Goal: Task Accomplishment & Management: Manage account settings

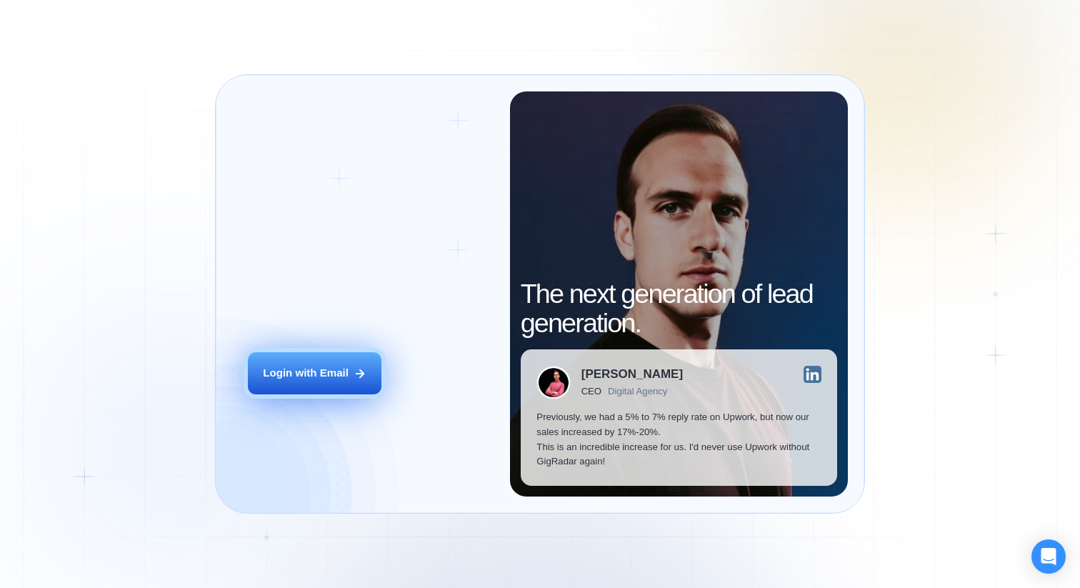
click at [312, 392] on button "Login with Email" at bounding box center [315, 373] width 134 height 42
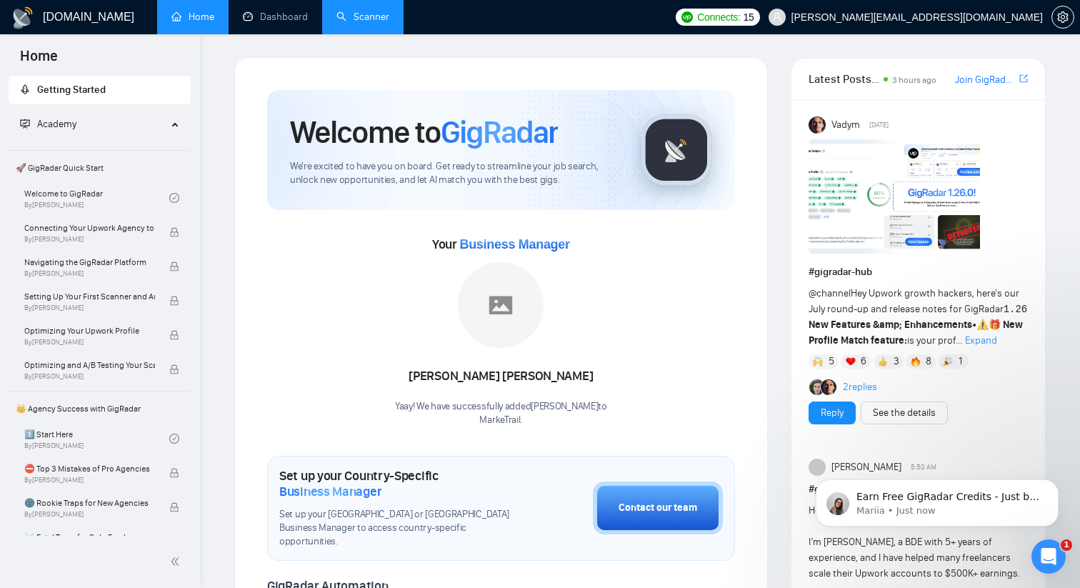
click at [382, 23] on link "Scanner" at bounding box center [363, 17] width 53 height 12
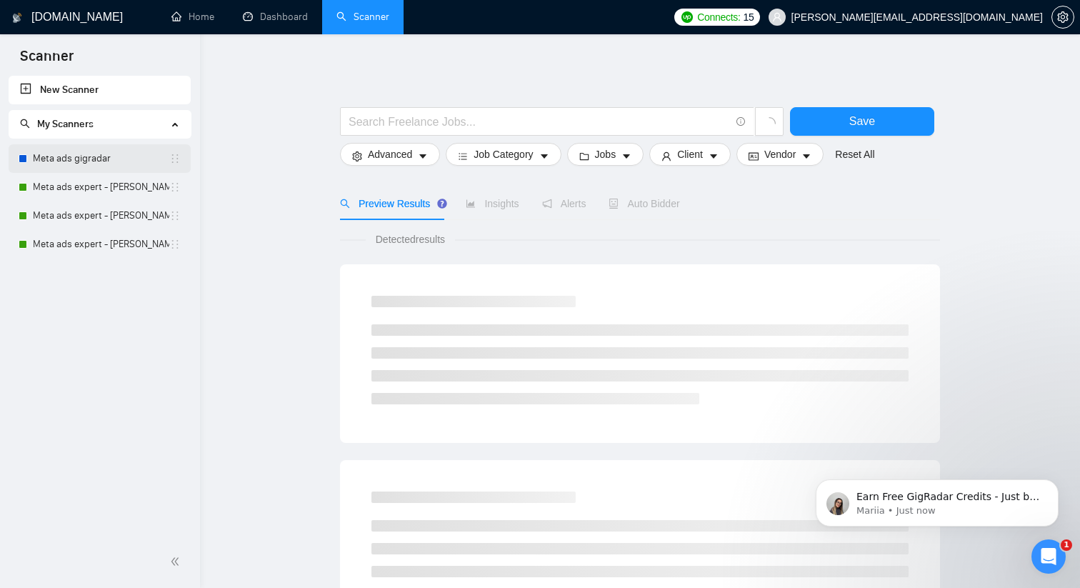
click at [130, 161] on link "Meta ads gigradar" at bounding box center [101, 158] width 136 height 29
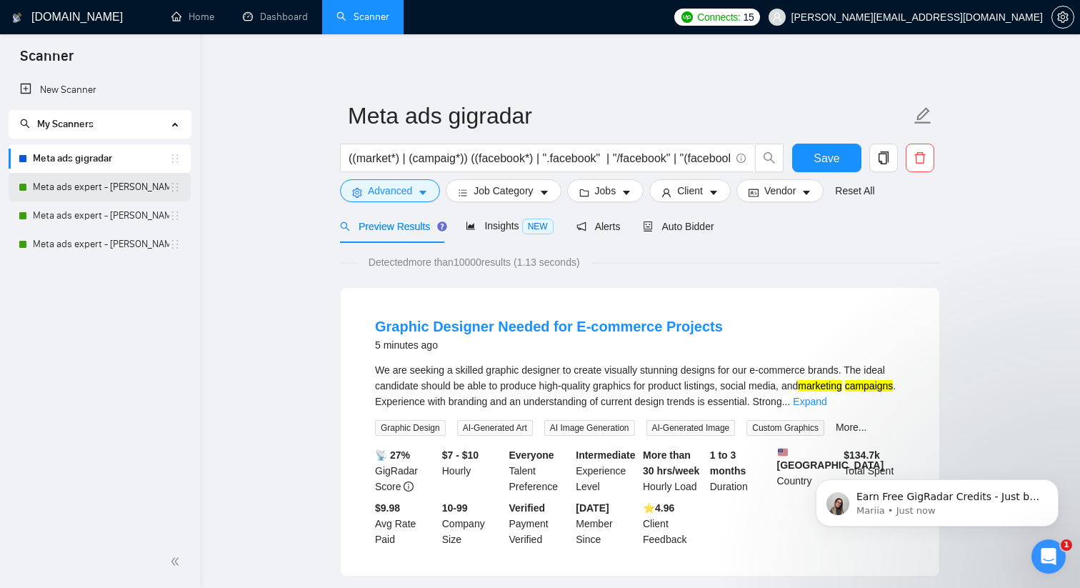
click at [110, 191] on link "Meta ads expert - elias" at bounding box center [101, 187] width 136 height 29
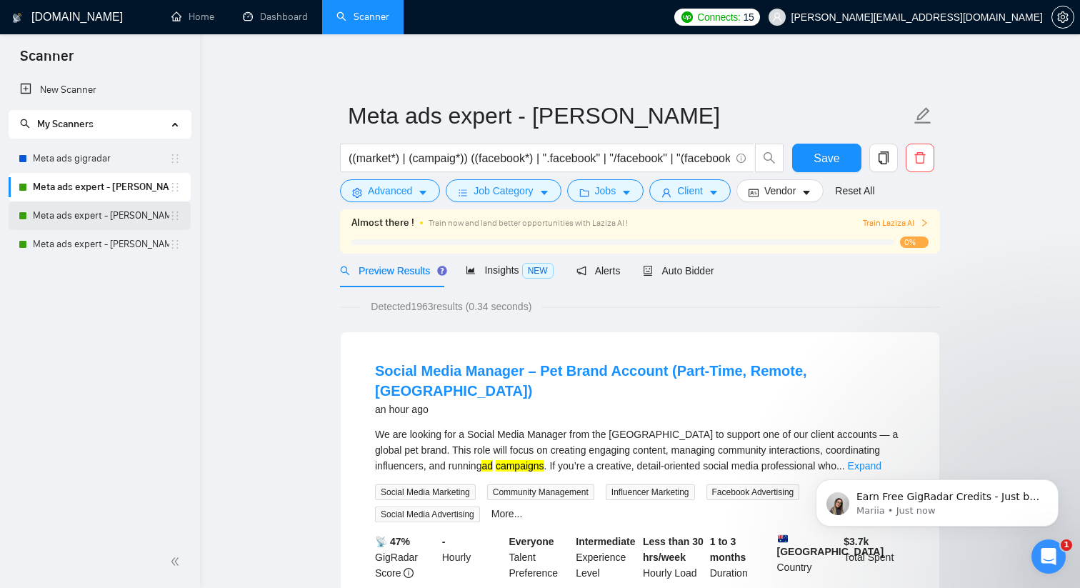
click at [55, 216] on link "Meta ads expert - shaan" at bounding box center [101, 215] width 136 height 29
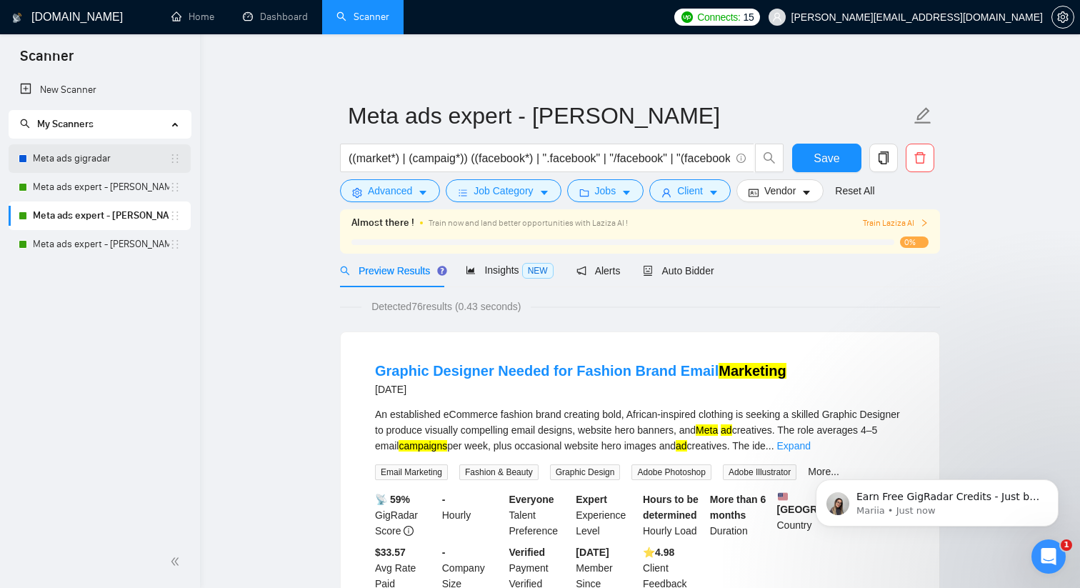
click at [116, 161] on link "Meta ads gigradar" at bounding box center [101, 158] width 136 height 29
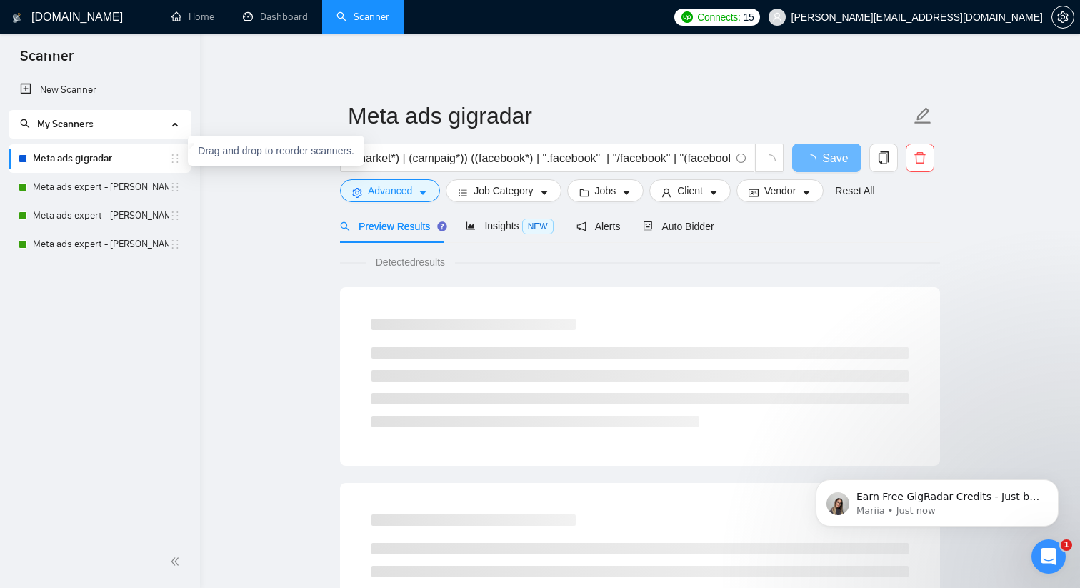
click at [175, 159] on icon "holder" at bounding box center [174, 158] width 11 height 11
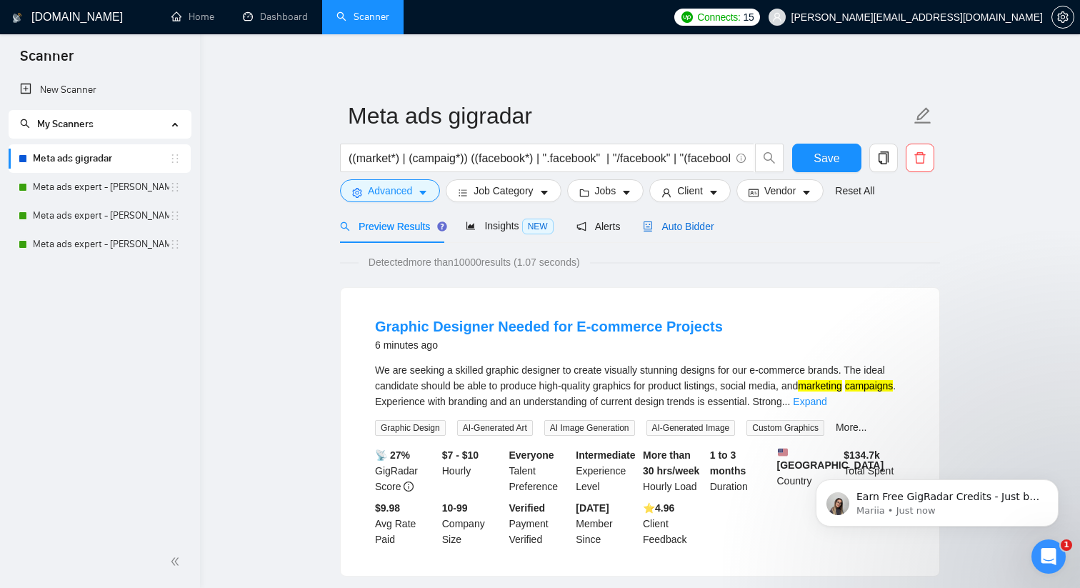
click at [675, 228] on span "Auto Bidder" at bounding box center [678, 226] width 71 height 11
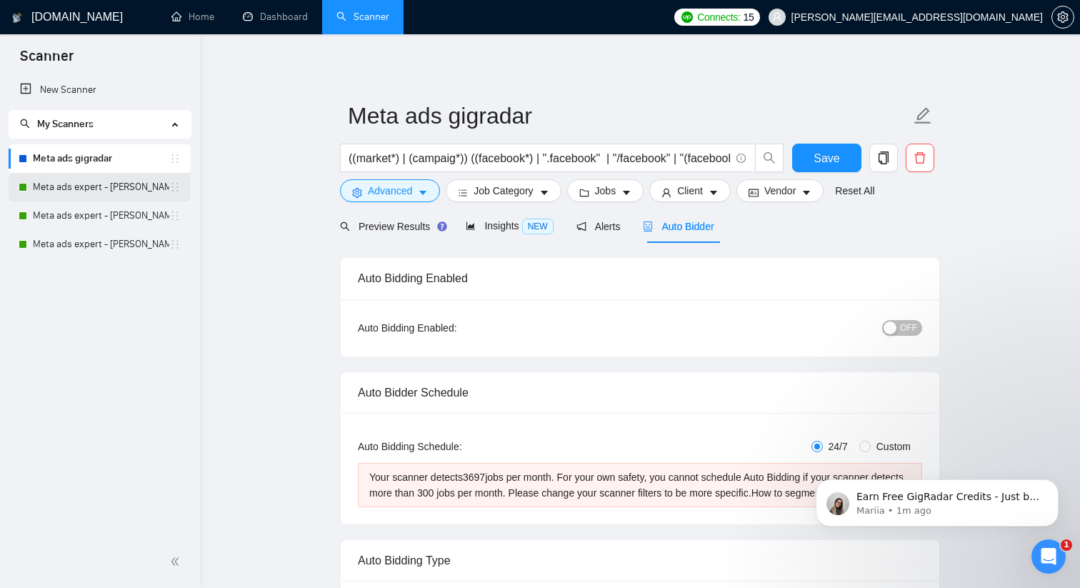
click at [94, 184] on link "Meta ads expert - elias" at bounding box center [101, 187] width 136 height 29
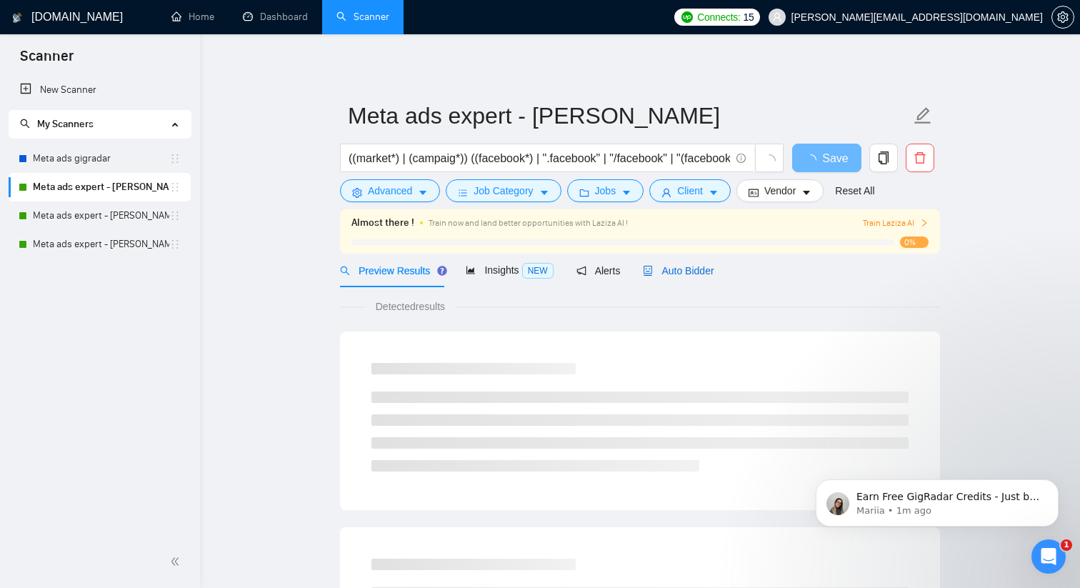
click at [714, 270] on span "Auto Bidder" at bounding box center [678, 270] width 71 height 11
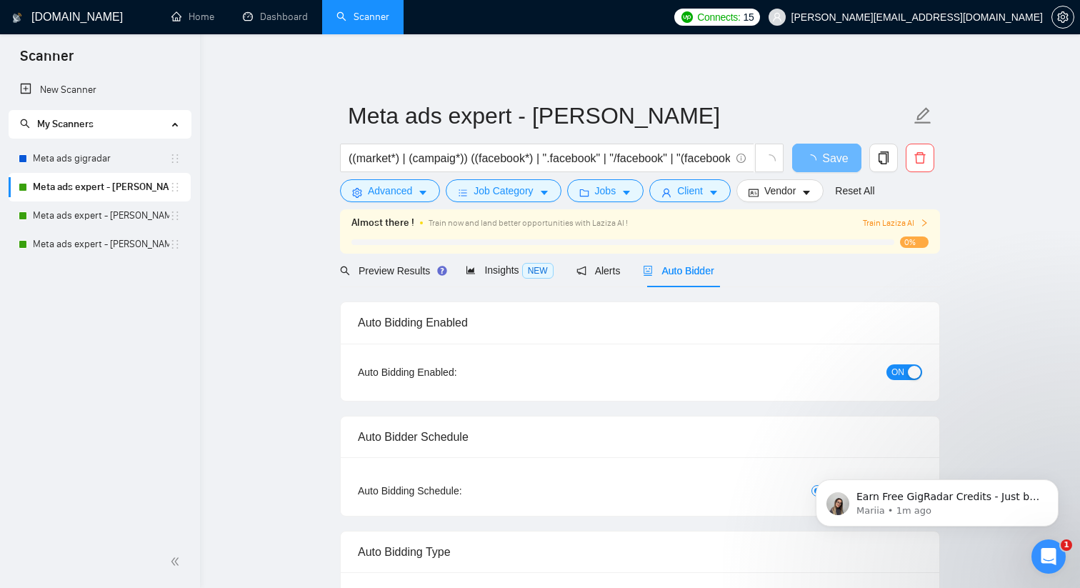
radio input "false"
radio input "true"
checkbox input "true"
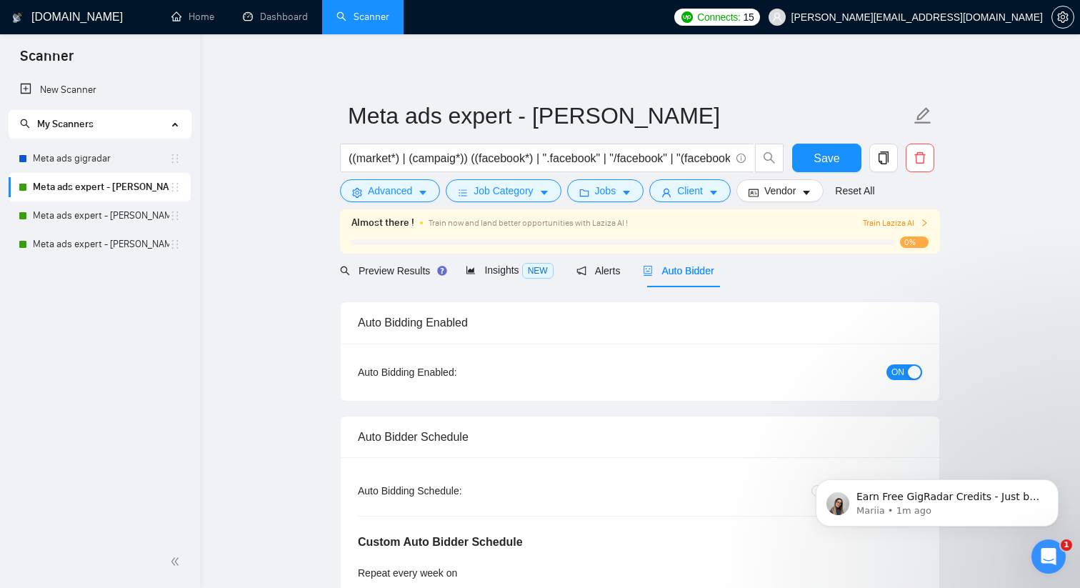
click at [910, 369] on div "button" at bounding box center [914, 372] width 13 height 13
click at [131, 220] on link "Meta ads expert - shaan" at bounding box center [101, 215] width 136 height 29
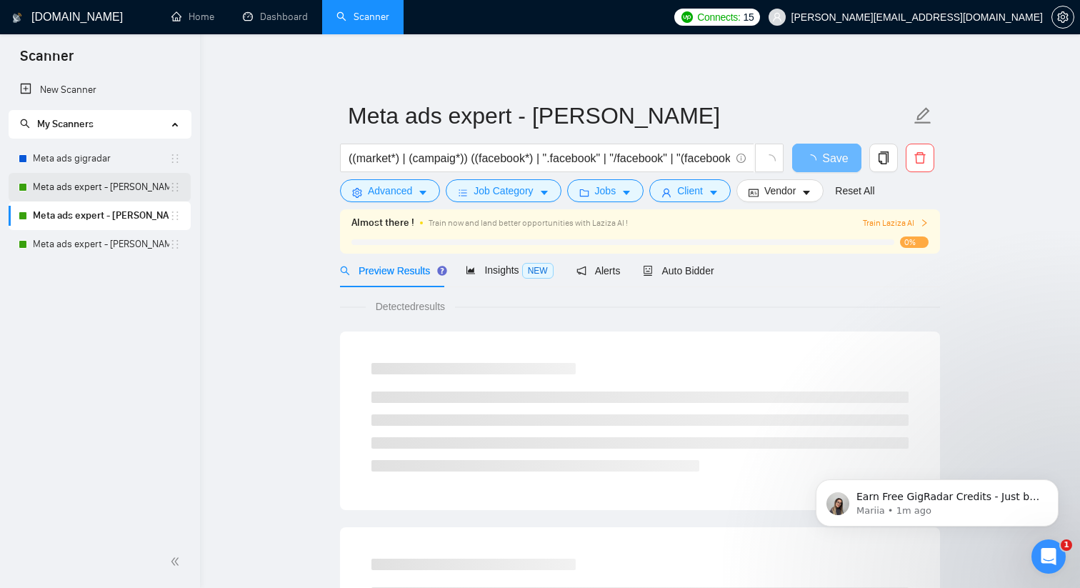
click at [124, 187] on link "Meta ads expert - elias" at bounding box center [101, 187] width 136 height 29
click at [714, 277] on div "Auto Bidder" at bounding box center [678, 271] width 71 height 16
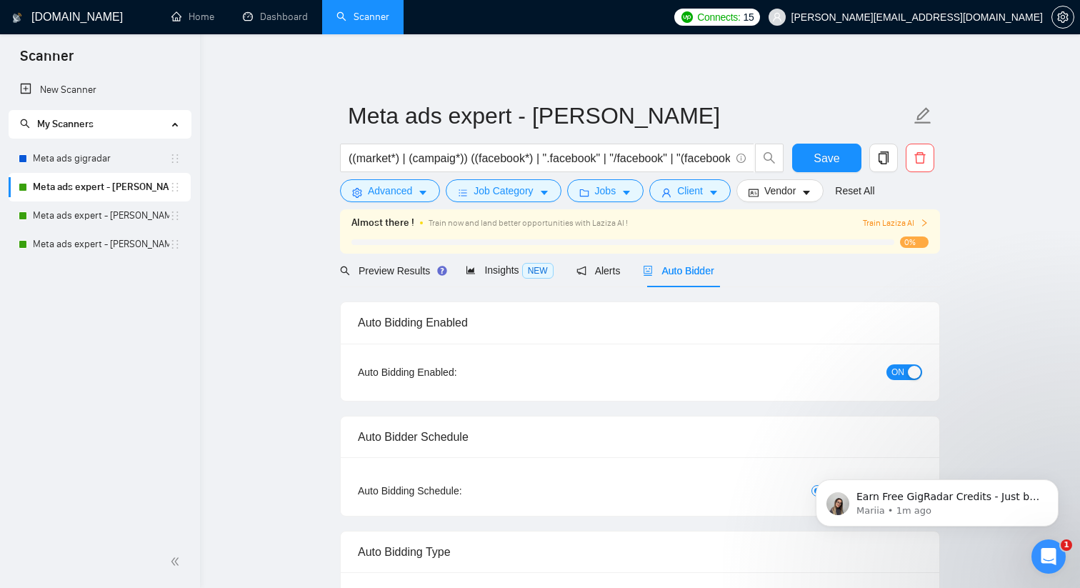
radio input "false"
radio input "true"
checkbox input "true"
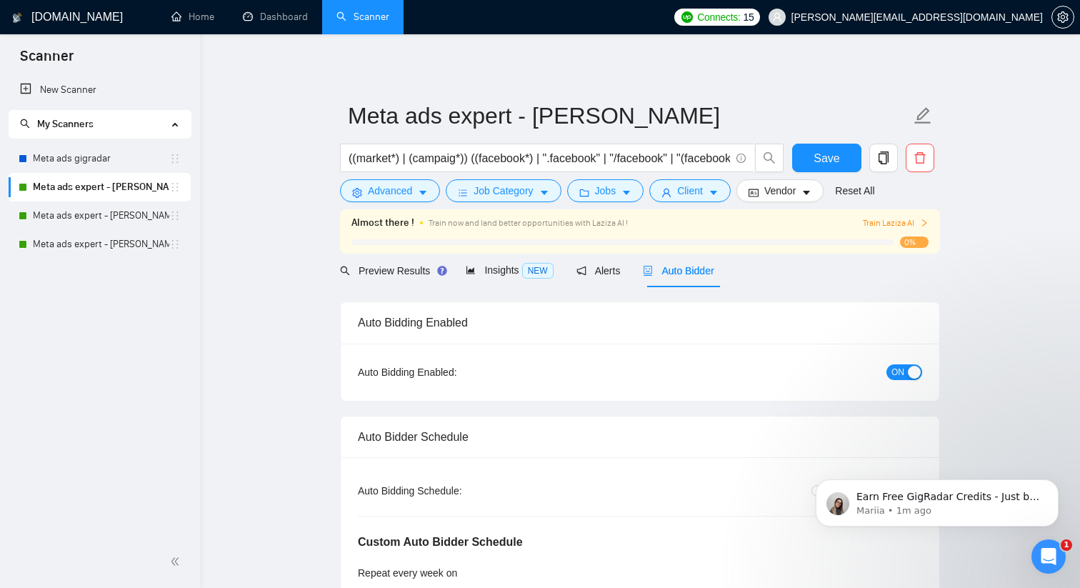
click at [907, 374] on button "ON" at bounding box center [905, 372] width 36 height 16
click at [827, 154] on span "Save" at bounding box center [827, 158] width 26 height 18
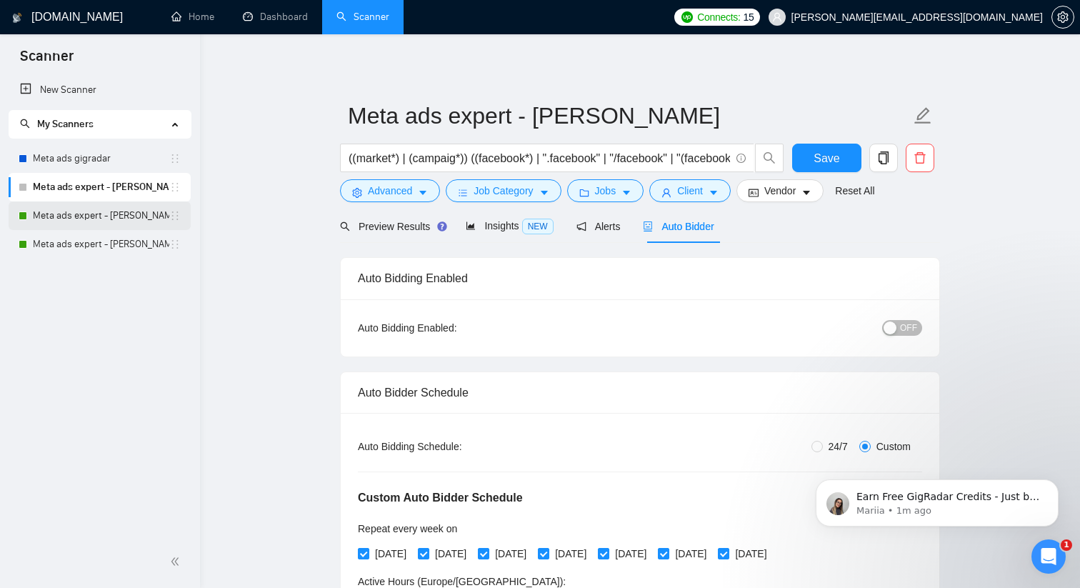
click at [130, 212] on link "Meta ads expert - shaan" at bounding box center [101, 215] width 136 height 29
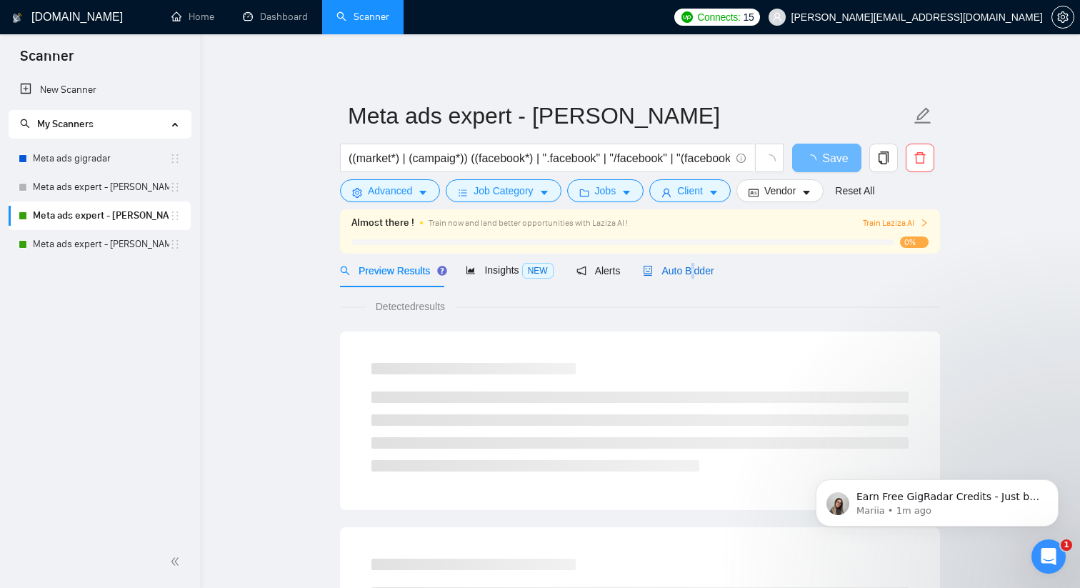
click at [697, 267] on span "Auto Bidder" at bounding box center [678, 270] width 71 height 11
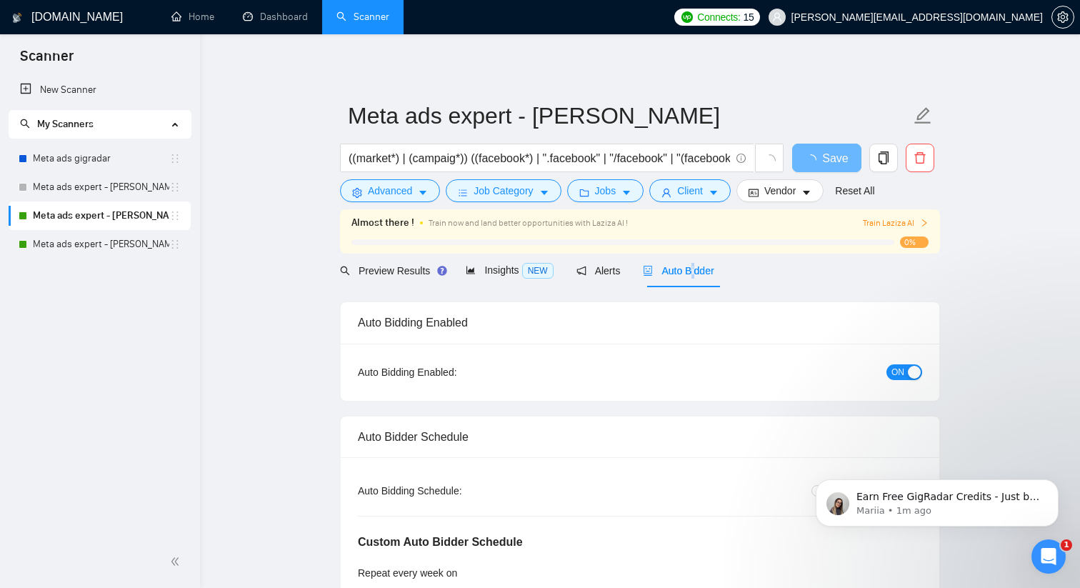
click at [906, 372] on button "ON" at bounding box center [905, 372] width 36 height 16
